Goal: Transaction & Acquisition: Purchase product/service

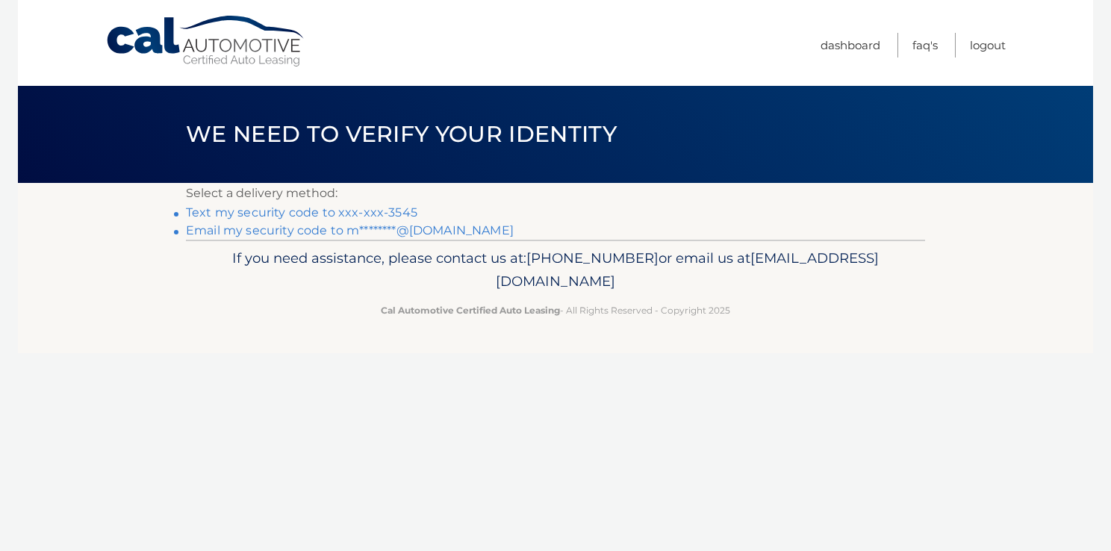
click at [401, 210] on link "Text my security code to xxx-xxx-3545" at bounding box center [301, 212] width 231 height 14
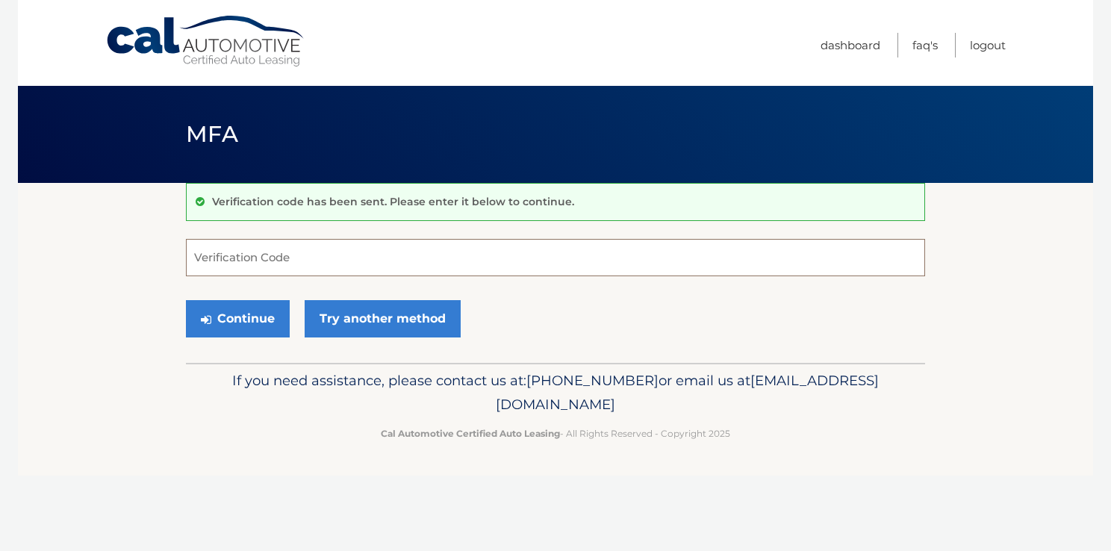
click at [239, 262] on input "Verification Code" at bounding box center [555, 257] width 739 height 37
type input "985911"
click at [237, 315] on button "Continue" at bounding box center [238, 318] width 104 height 37
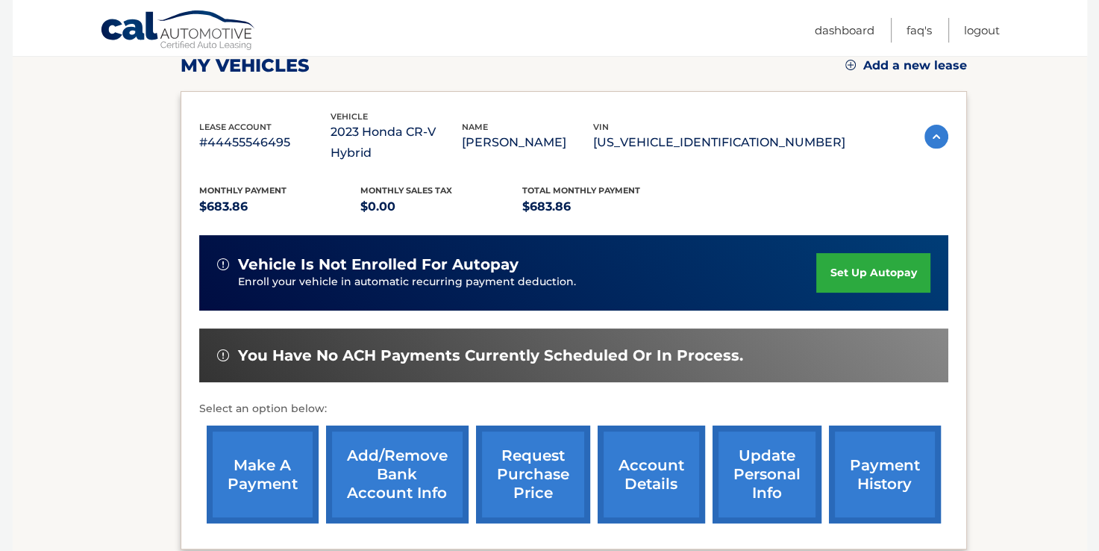
scroll to position [278, 0]
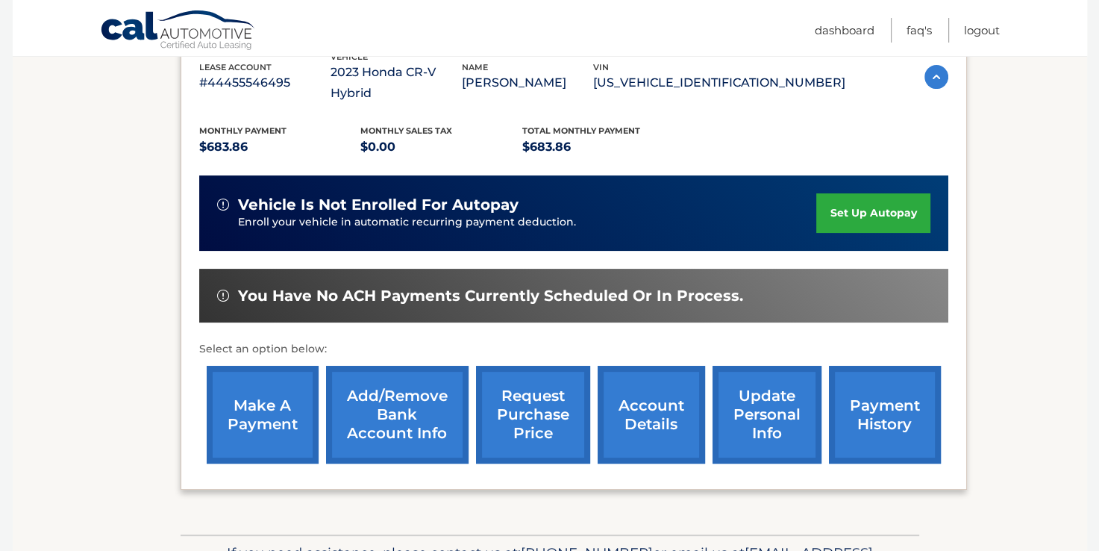
click at [274, 370] on link "make a payment" at bounding box center [263, 415] width 112 height 98
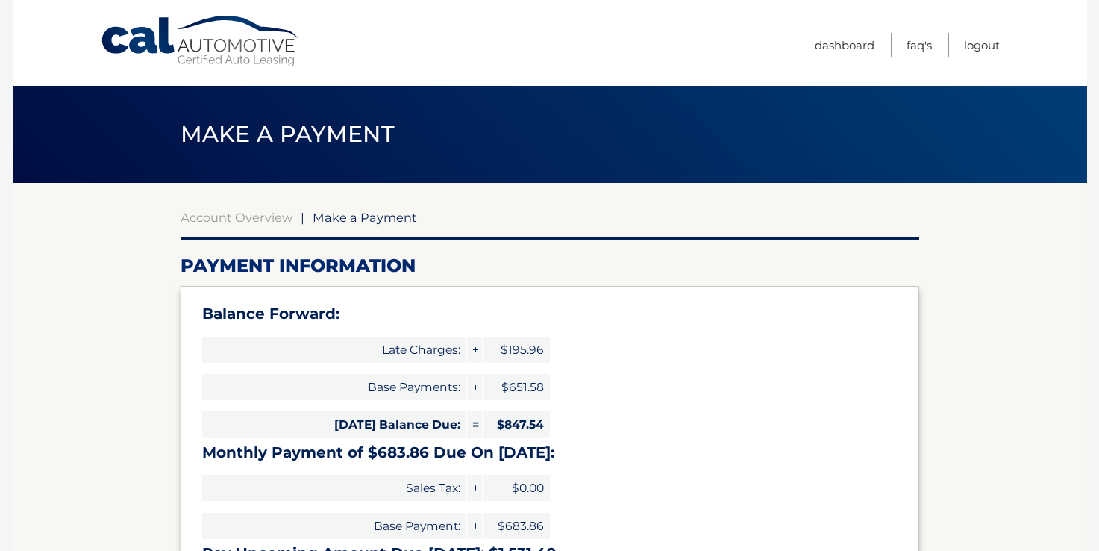
select select "YTM0YTI3NDUtMmJmMS00NWIwLWJmYTItZTMwYzllN2FjMjgx"
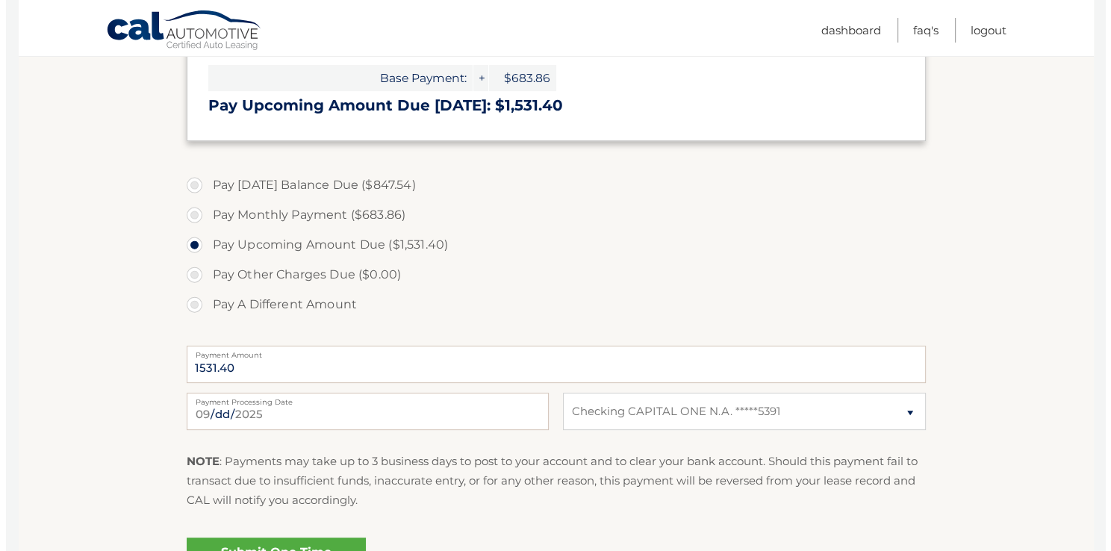
scroll to position [478, 0]
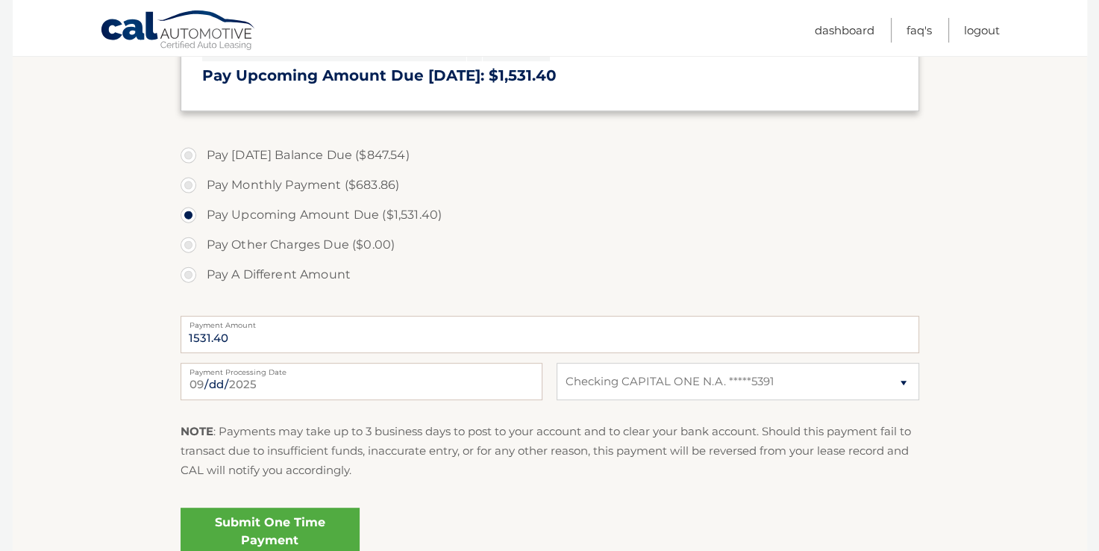
click at [188, 275] on label "Pay A Different Amount" at bounding box center [550, 275] width 739 height 30
click at [188, 275] on input "Pay A Different Amount" at bounding box center [194, 272] width 15 height 24
radio input "true"
type input "700"
click at [313, 523] on link "Submit One Time Payment" at bounding box center [270, 532] width 179 height 48
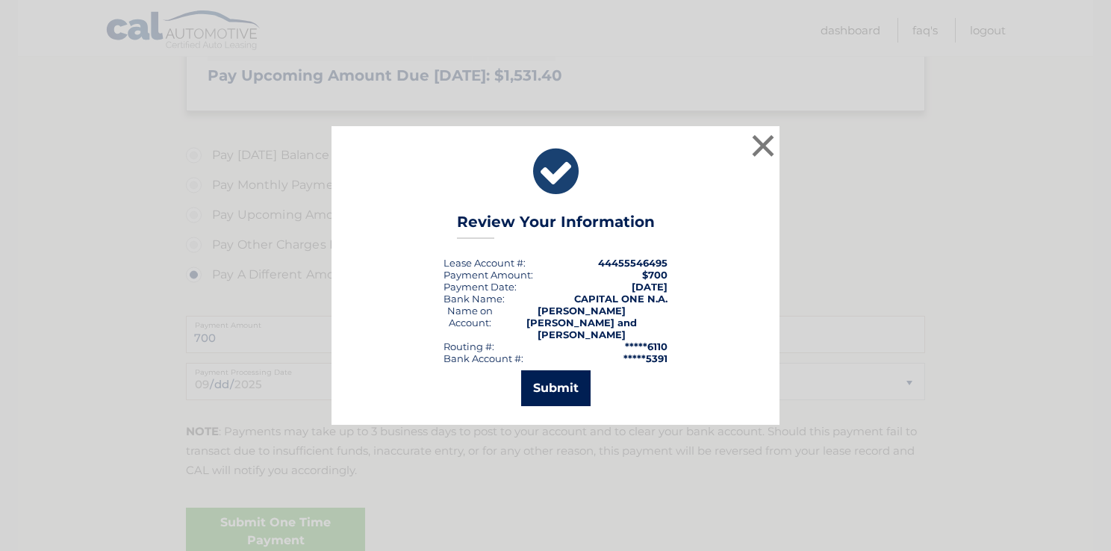
click at [557, 382] on button "Submit" at bounding box center [555, 388] width 69 height 36
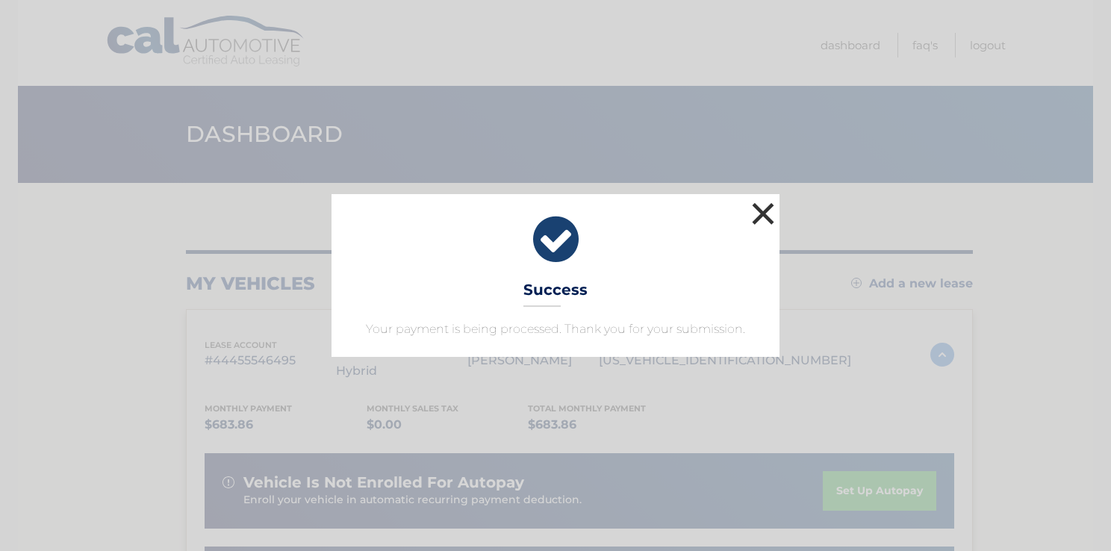
click at [765, 216] on button "×" at bounding box center [763, 214] width 30 height 30
